Goal: Information Seeking & Learning: Learn about a topic

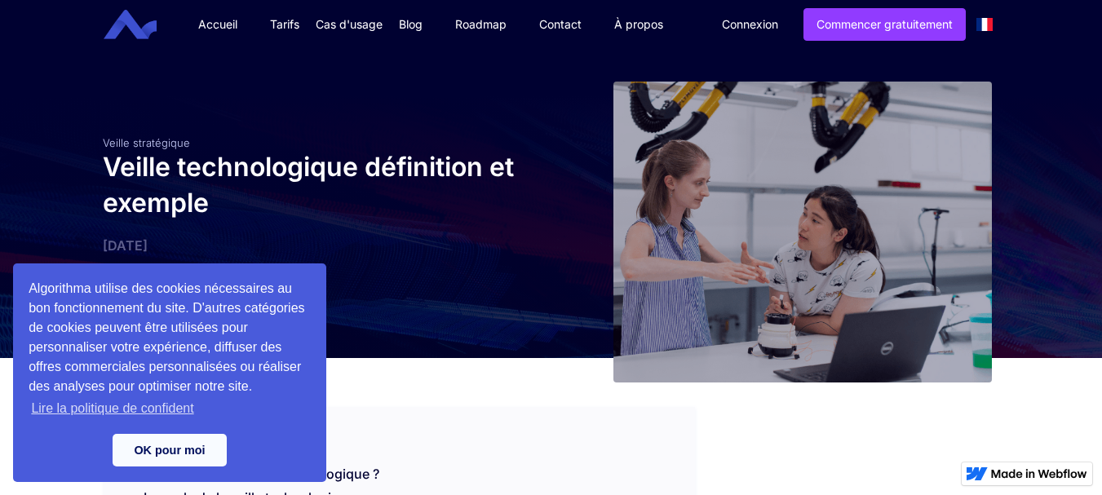
scroll to position [326, 0]
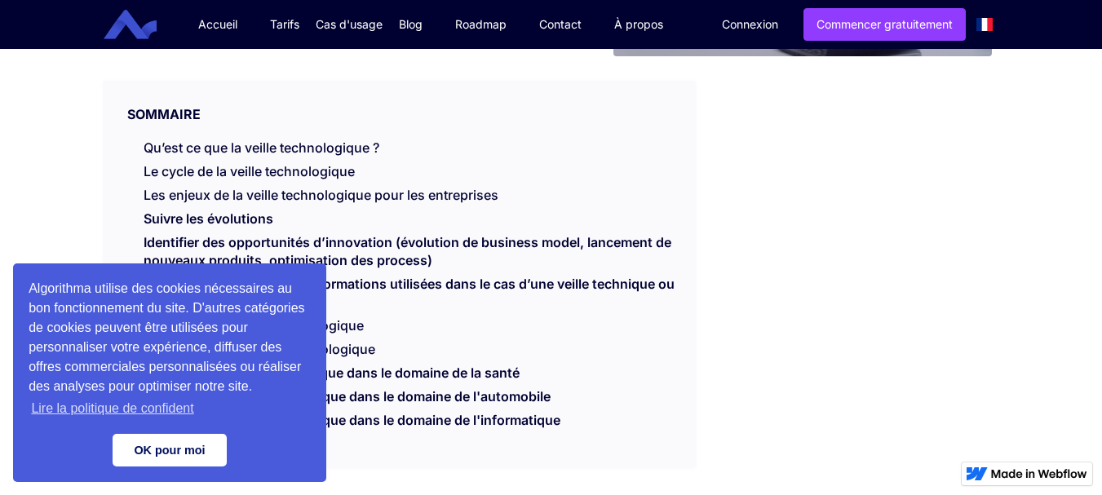
click at [179, 453] on link "OK pour moi" at bounding box center [170, 450] width 114 height 33
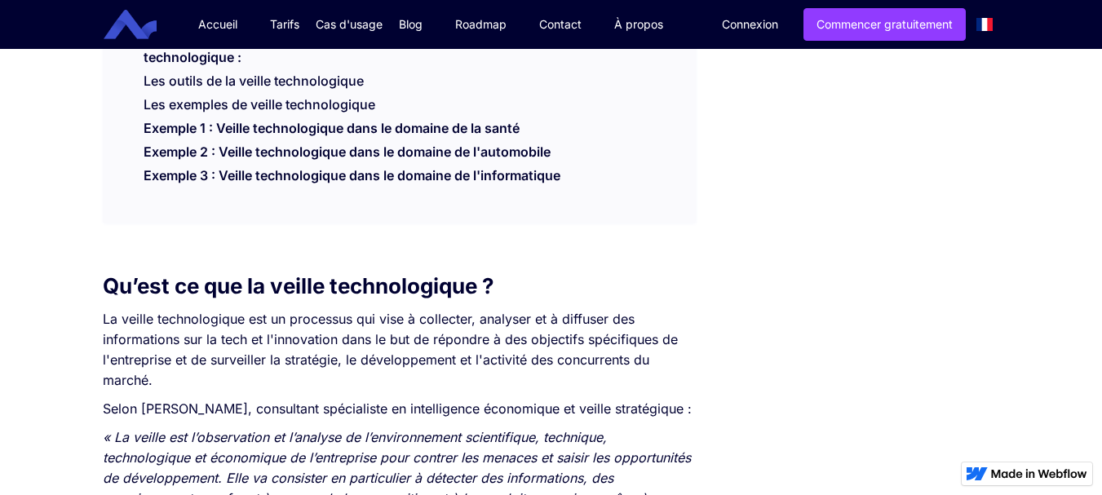
scroll to position [653, 0]
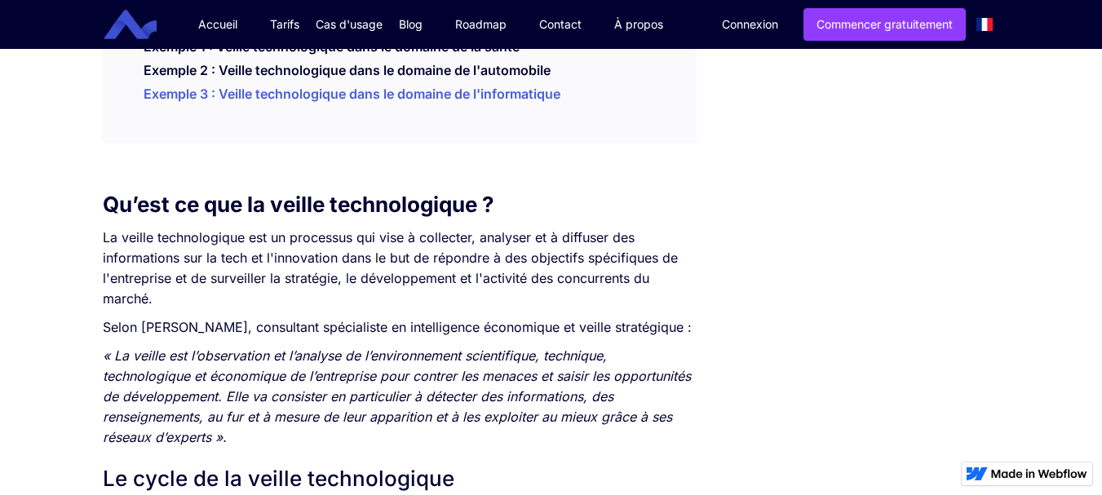
click at [530, 93] on link "Exemple 3 : Veille technologique dans le domaine de l'informatique" at bounding box center [352, 98] width 417 height 24
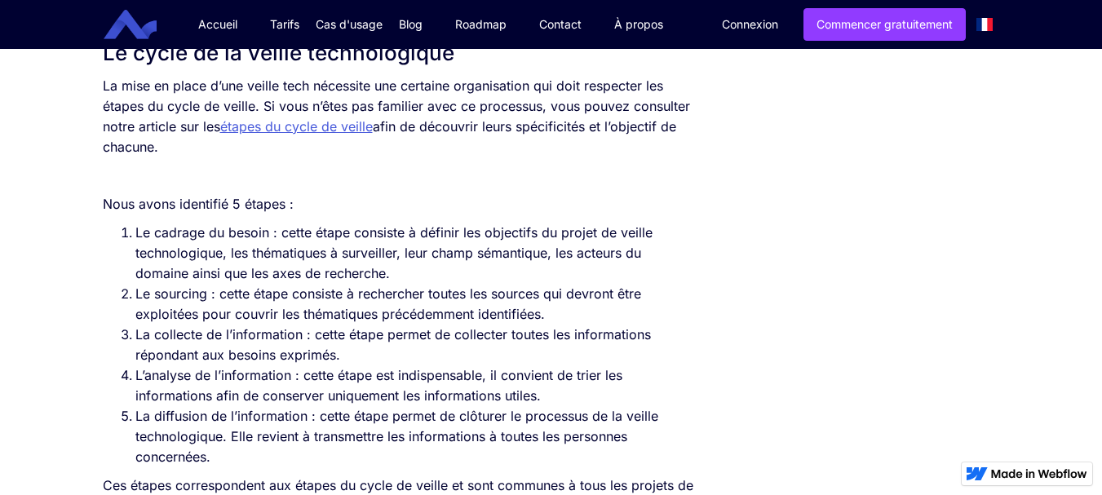
scroll to position [1160, 0]
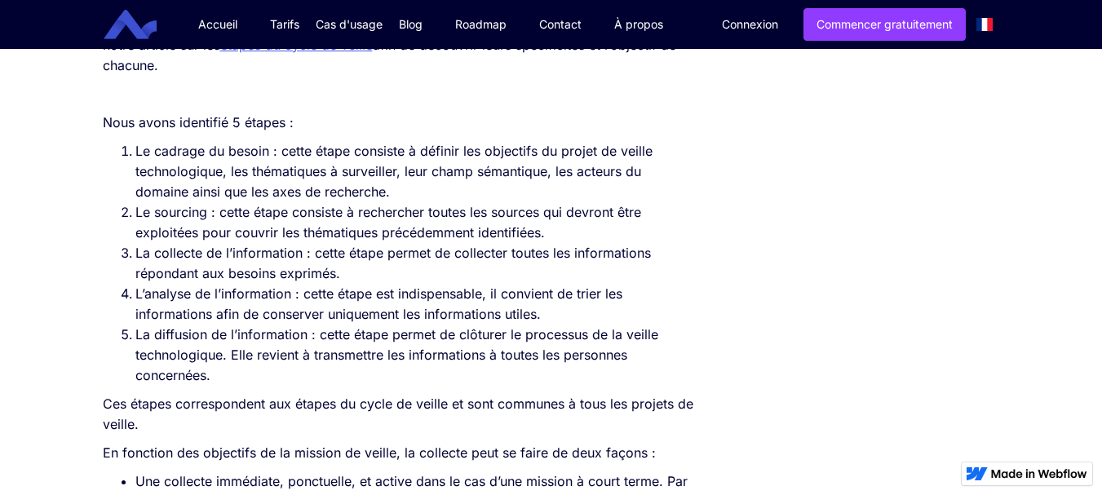
click at [293, 53] on link "étapes du cycle de veille" at bounding box center [296, 45] width 153 height 16
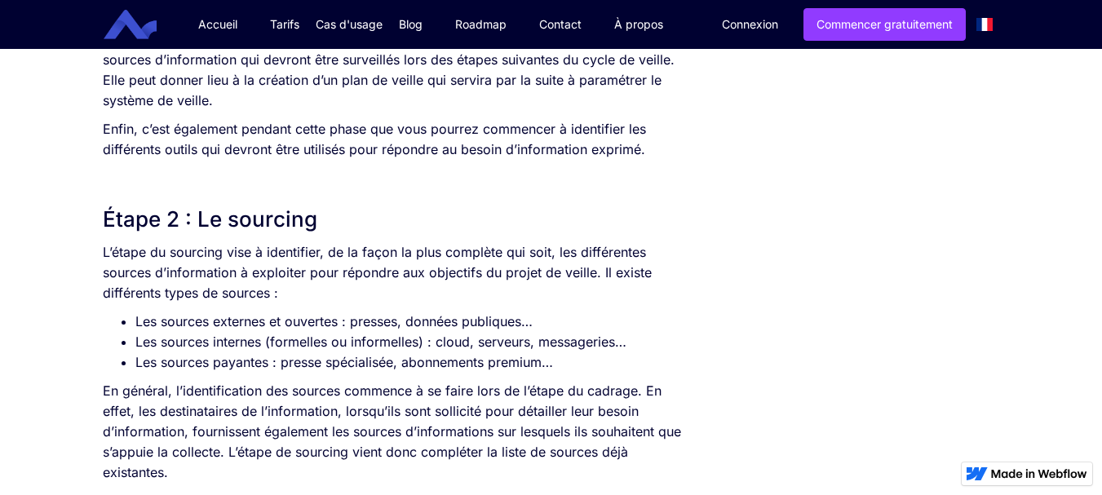
scroll to position [1305, 0]
